Goal: Task Accomplishment & Management: Manage account settings

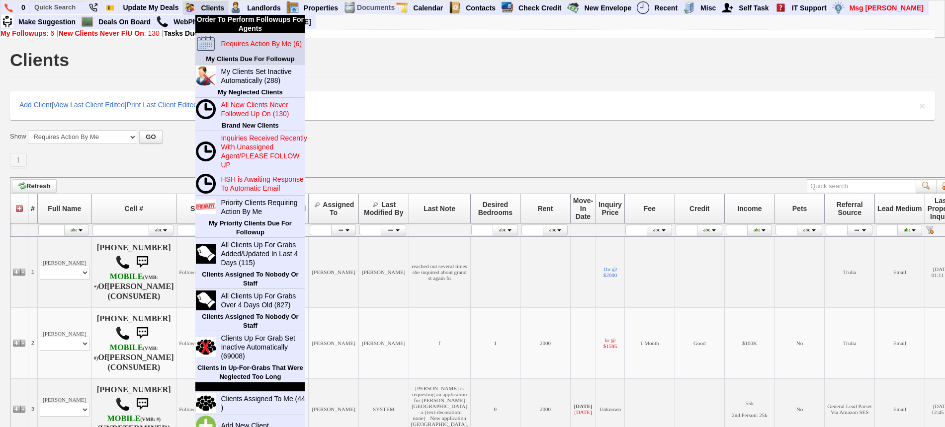
click at [236, 46] on blink "Requires Action By Me (6)" at bounding box center [261, 44] width 81 height 8
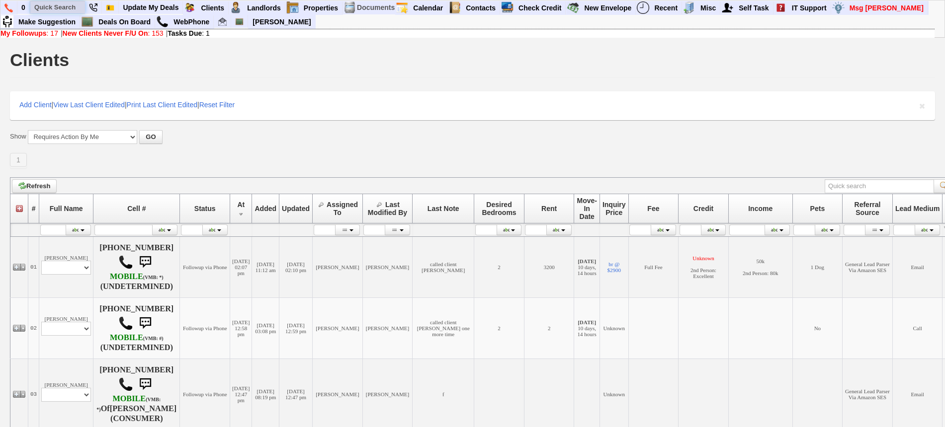
click at [69, 5] on input "text" at bounding box center [57, 7] width 55 height 12
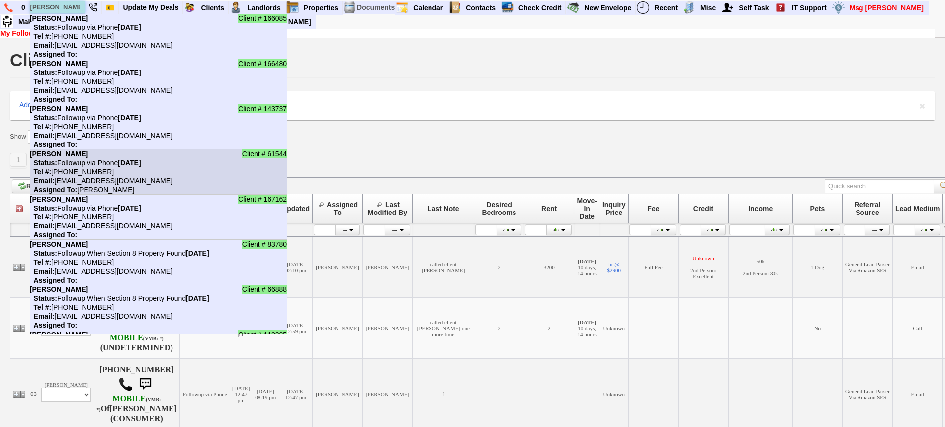
type input "[PERSON_NAME]"
click at [87, 165] on nobr "Status: Followup via Phone Thursday, August 21st, 2025" at bounding box center [85, 163] width 111 height 8
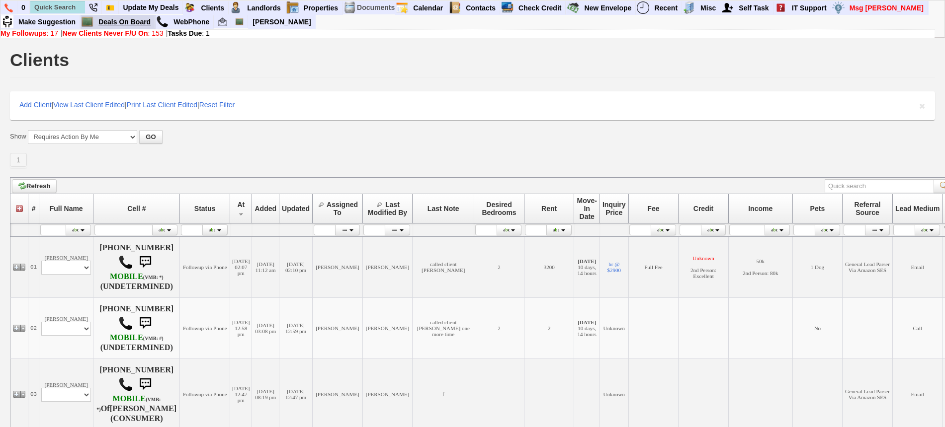
click at [133, 25] on link "Deals On Board" at bounding box center [124, 21] width 61 height 13
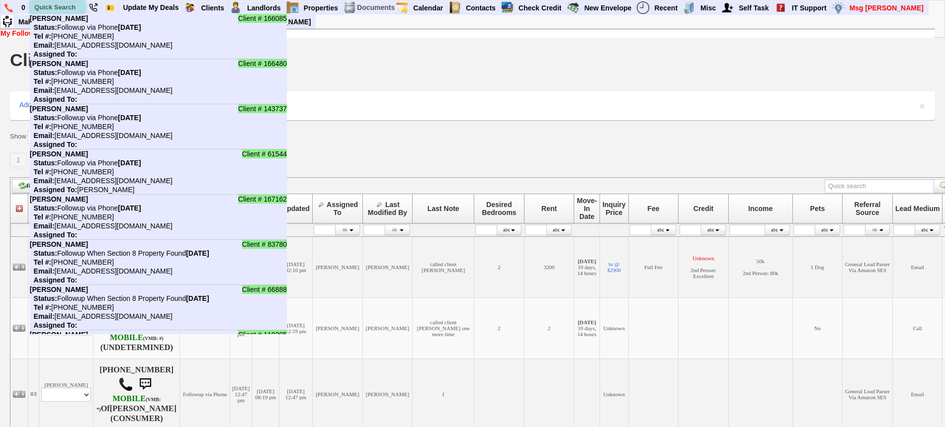
click at [76, 5] on input "text" at bounding box center [57, 7] width 55 height 12
click at [72, 12] on input "text" at bounding box center [57, 7] width 55 height 12
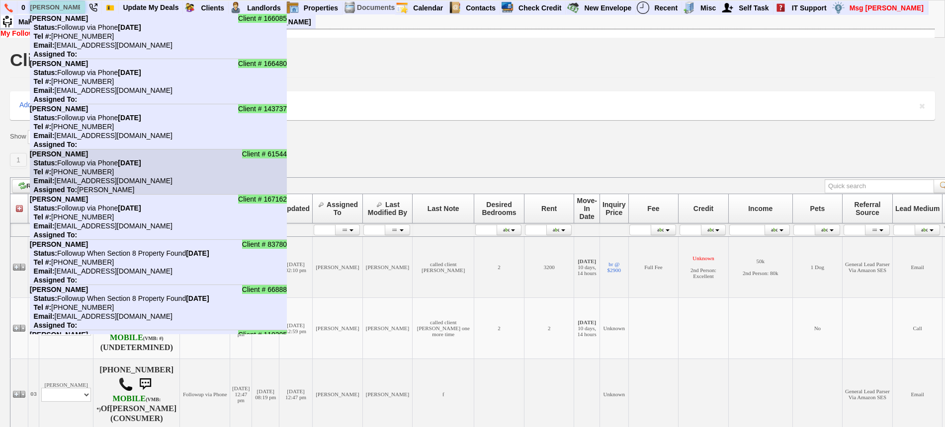
type input "tanya"
click at [109, 162] on nobr "Status: Followup via Phone Thursday, August 21st, 2025" at bounding box center [85, 163] width 111 height 8
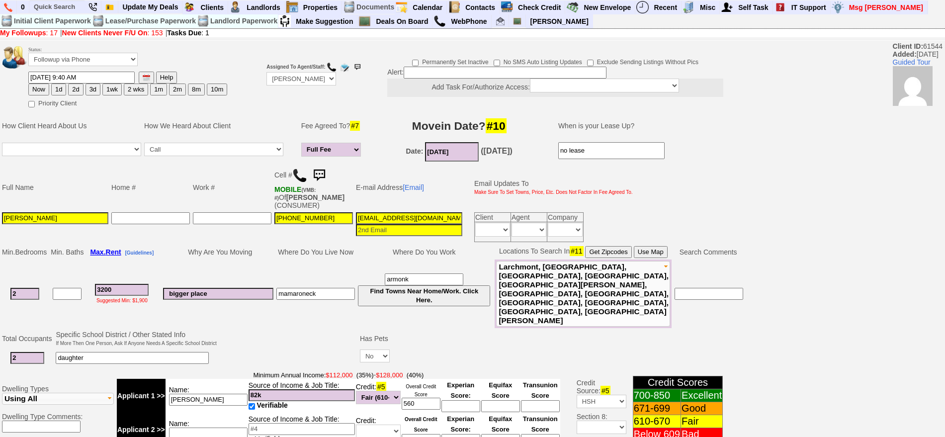
click at [303, 168] on img at bounding box center [299, 175] width 15 height 15
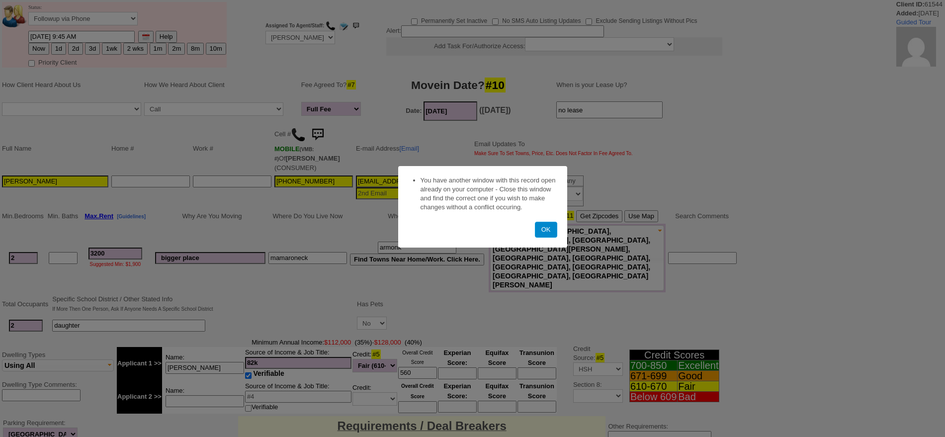
click at [539, 233] on button "OK" at bounding box center [546, 230] width 22 height 16
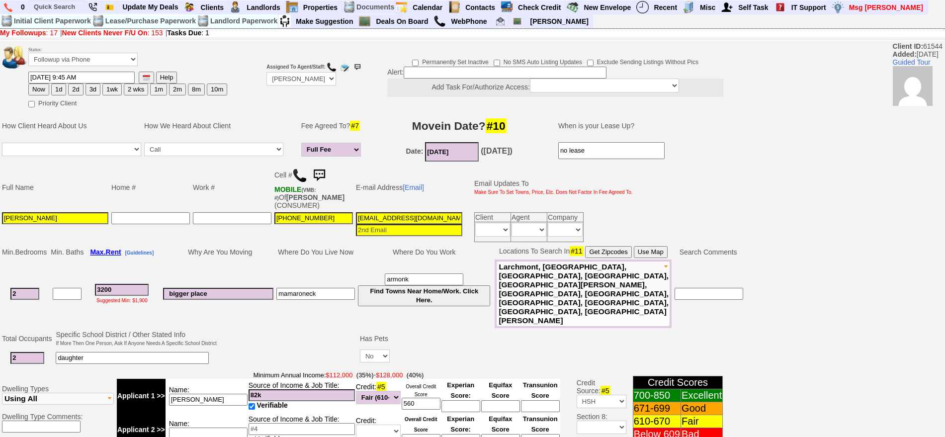
click at [321, 165] on img at bounding box center [319, 175] width 20 height 20
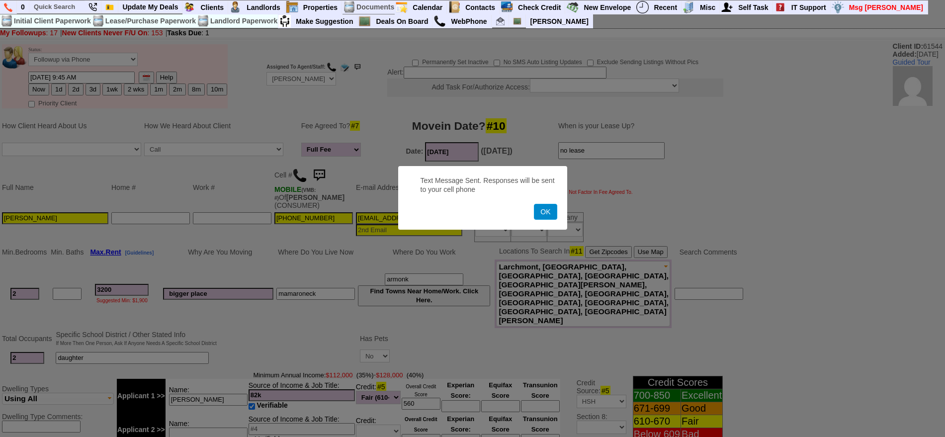
click at [535, 212] on button "OK" at bounding box center [545, 212] width 23 height 16
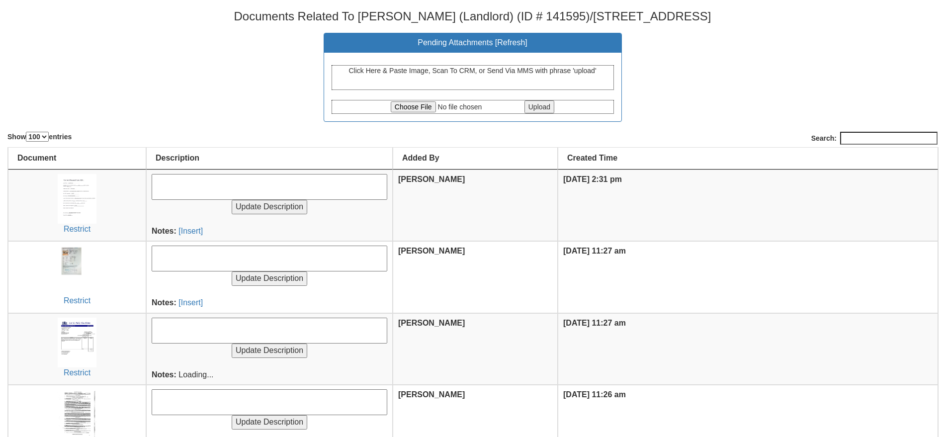
select select "100"
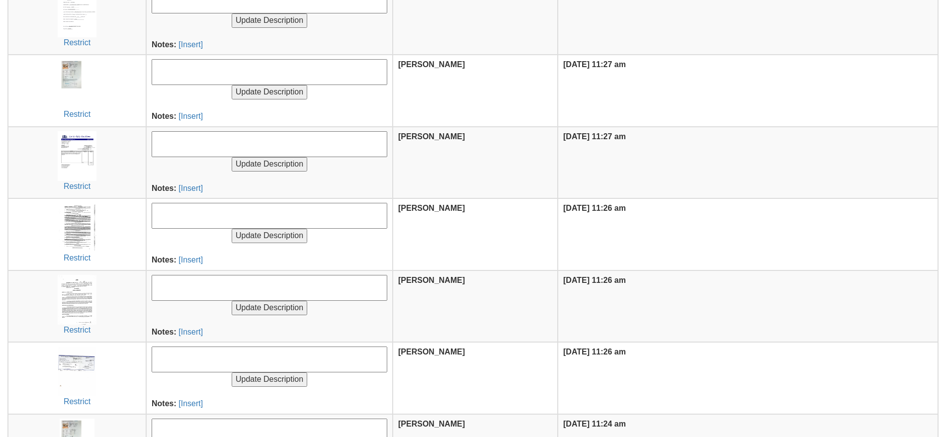
scroll to position [255, 0]
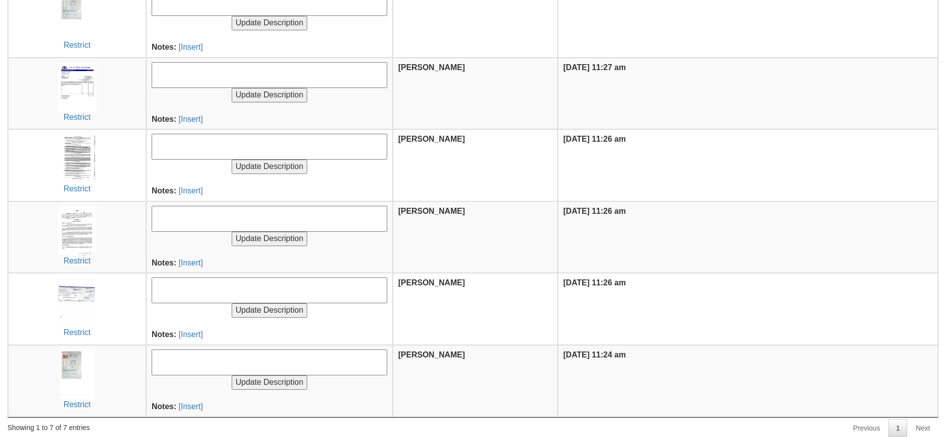
click at [203, 358] on textarea at bounding box center [270, 362] width 236 height 26
type textarea "Original Commercial Listing"
click at [232, 375] on input "Update Description" at bounding box center [270, 382] width 76 height 14
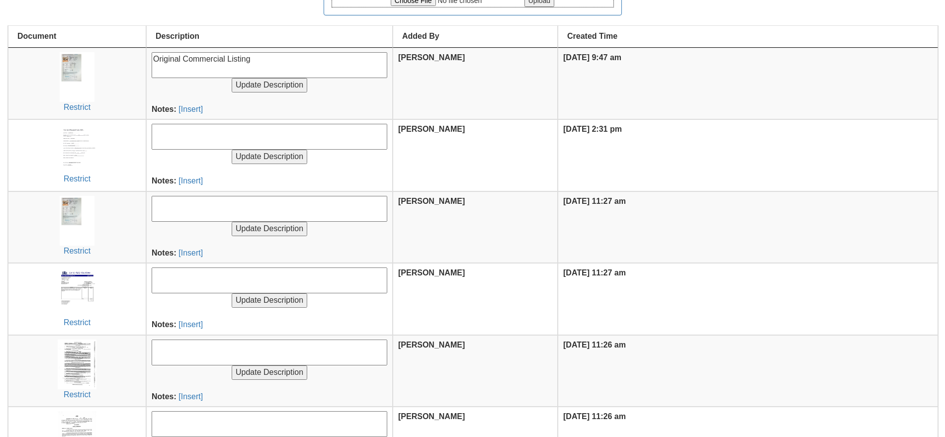
scroll to position [262, 0]
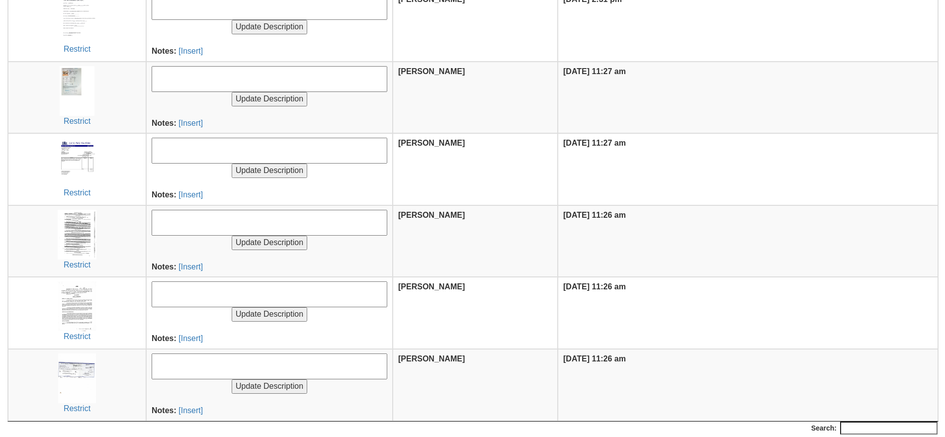
click at [210, 233] on textarea at bounding box center [270, 223] width 236 height 26
type textarea "Original Listing Agreement"
click at [232, 236] on input "Update Description" at bounding box center [270, 243] width 76 height 14
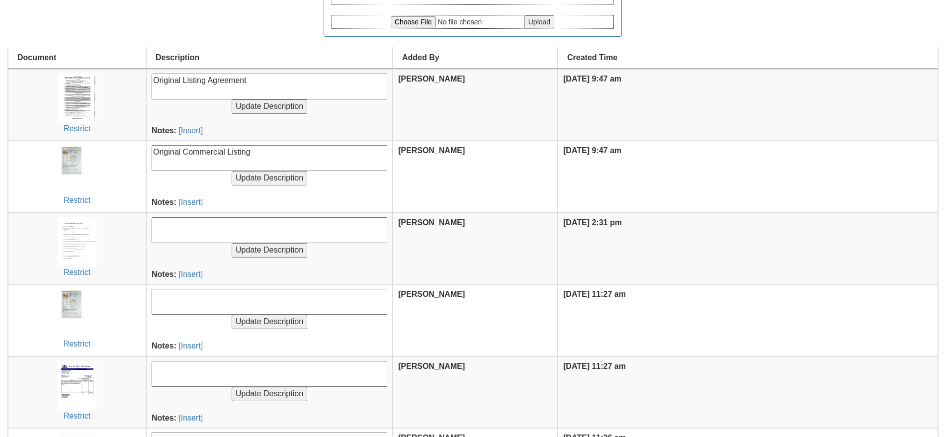
scroll to position [186, 0]
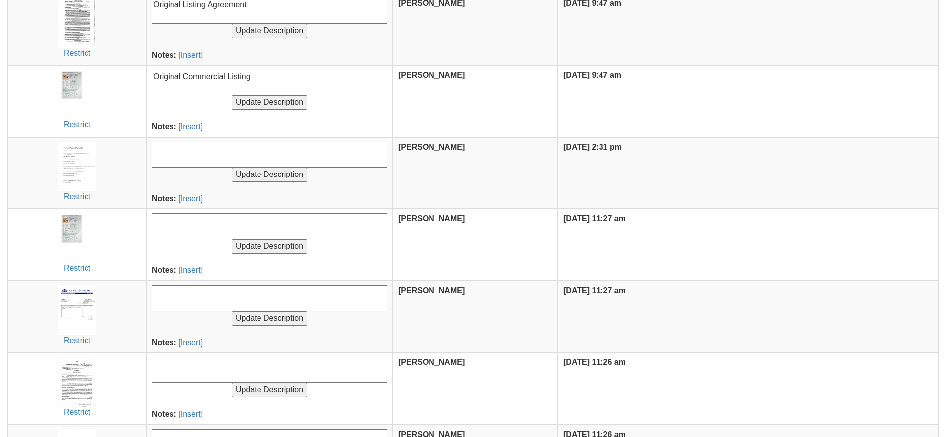
click at [203, 292] on textarea at bounding box center [270, 298] width 236 height 26
type textarea "O"
type textarea "I"
type textarea "3rd Year invoice"
click at [232, 311] on input "Update Description" at bounding box center [270, 318] width 76 height 14
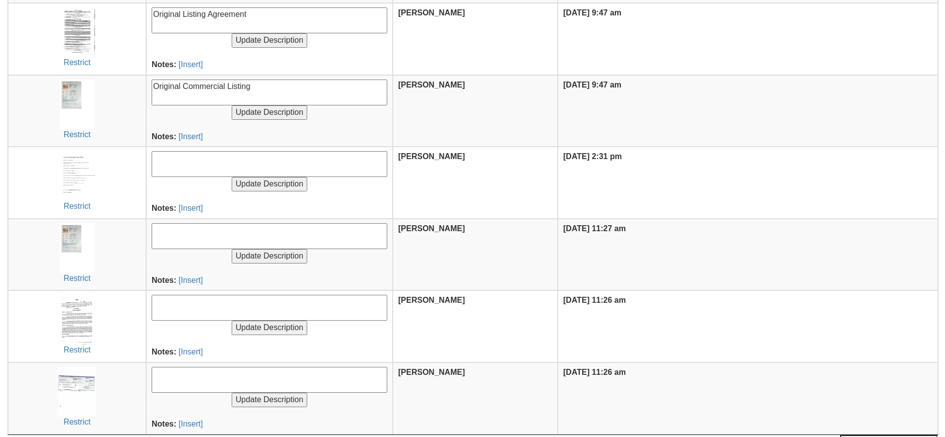
scroll to position [262, 0]
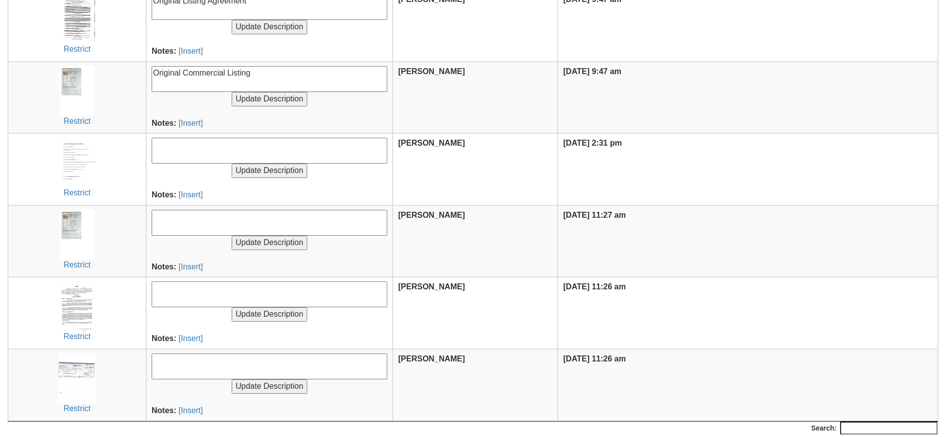
click at [97, 376] on center "Restrict" at bounding box center [76, 383] width 127 height 61
click at [93, 375] on img at bounding box center [77, 378] width 38 height 50
click at [199, 360] on textarea at bounding box center [270, 366] width 236 height 26
type textarea "Check for Commission from LL"
click at [232, 379] on input "Update Description" at bounding box center [270, 386] width 76 height 14
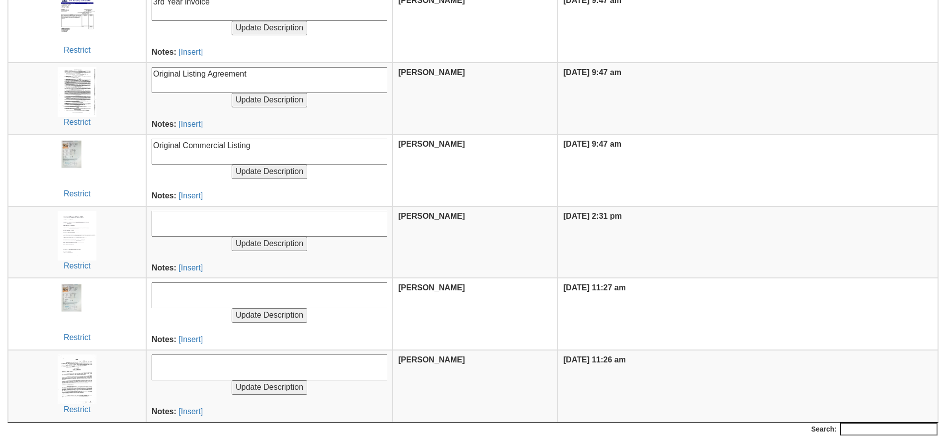
scroll to position [262, 0]
click at [193, 278] on td "Update Description Notes: [Insert]" at bounding box center [269, 313] width 246 height 72
click at [201, 291] on textarea at bounding box center [270, 294] width 236 height 26
click at [198, 367] on textarea at bounding box center [270, 366] width 236 height 26
type textarea "Original Lease"
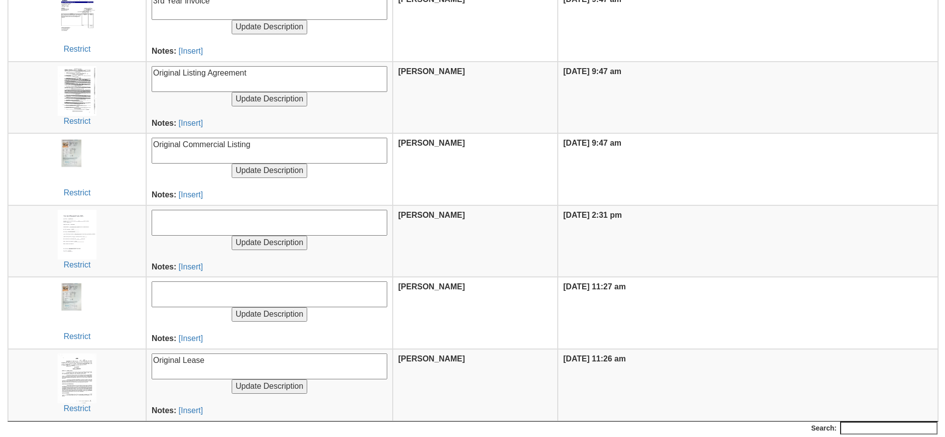
click at [232, 379] on input "Update Description" at bounding box center [270, 386] width 76 height 14
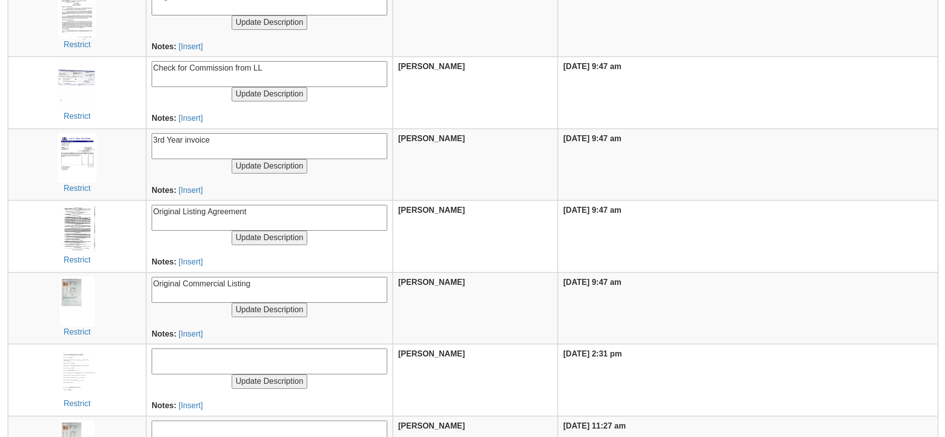
scroll to position [248, 0]
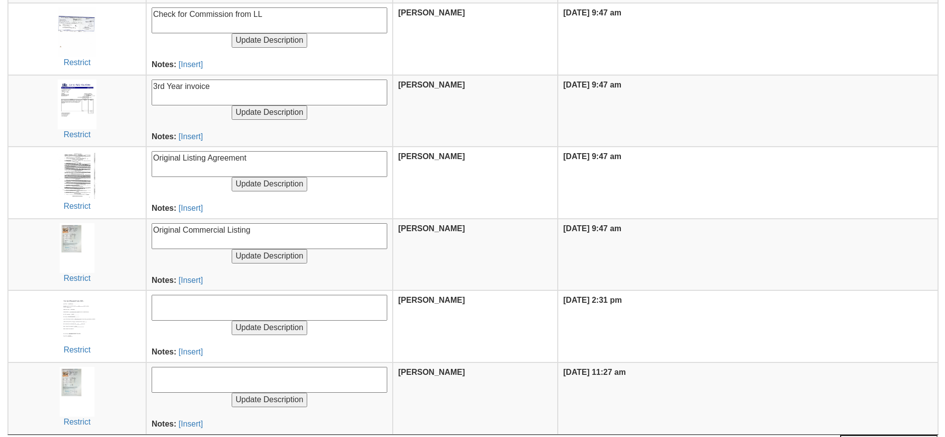
click at [194, 306] on textarea at bounding box center [270, 308] width 236 height 26
type textarea "Payment Request Form"
click at [232, 320] on input "Update Description" at bounding box center [270, 327] width 76 height 14
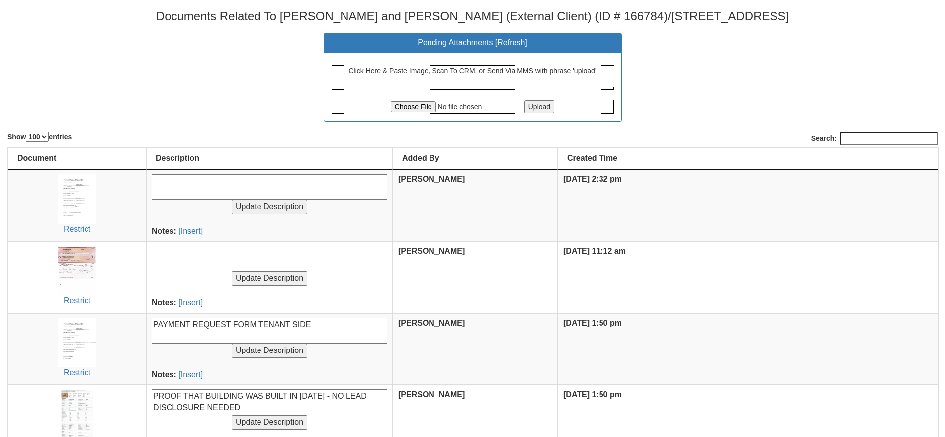
select select "100"
click at [174, 262] on textarea at bounding box center [270, 258] width 236 height 26
type textarea "Check for MLS Commission"
click at [232, 271] on input "Update Description" at bounding box center [270, 278] width 76 height 14
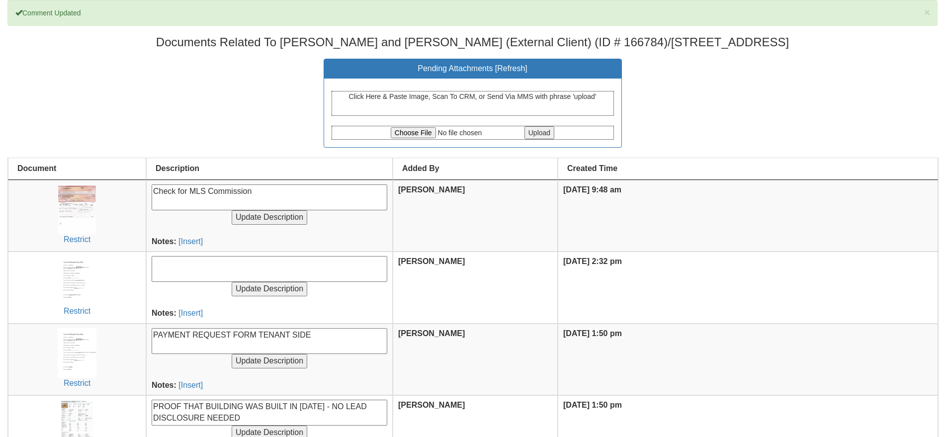
click at [197, 261] on textarea at bounding box center [270, 269] width 236 height 26
type textarea "Payment Request Form"
click at [232, 282] on input "Update Description" at bounding box center [270, 289] width 76 height 14
